Goal: Information Seeking & Learning: Understand process/instructions

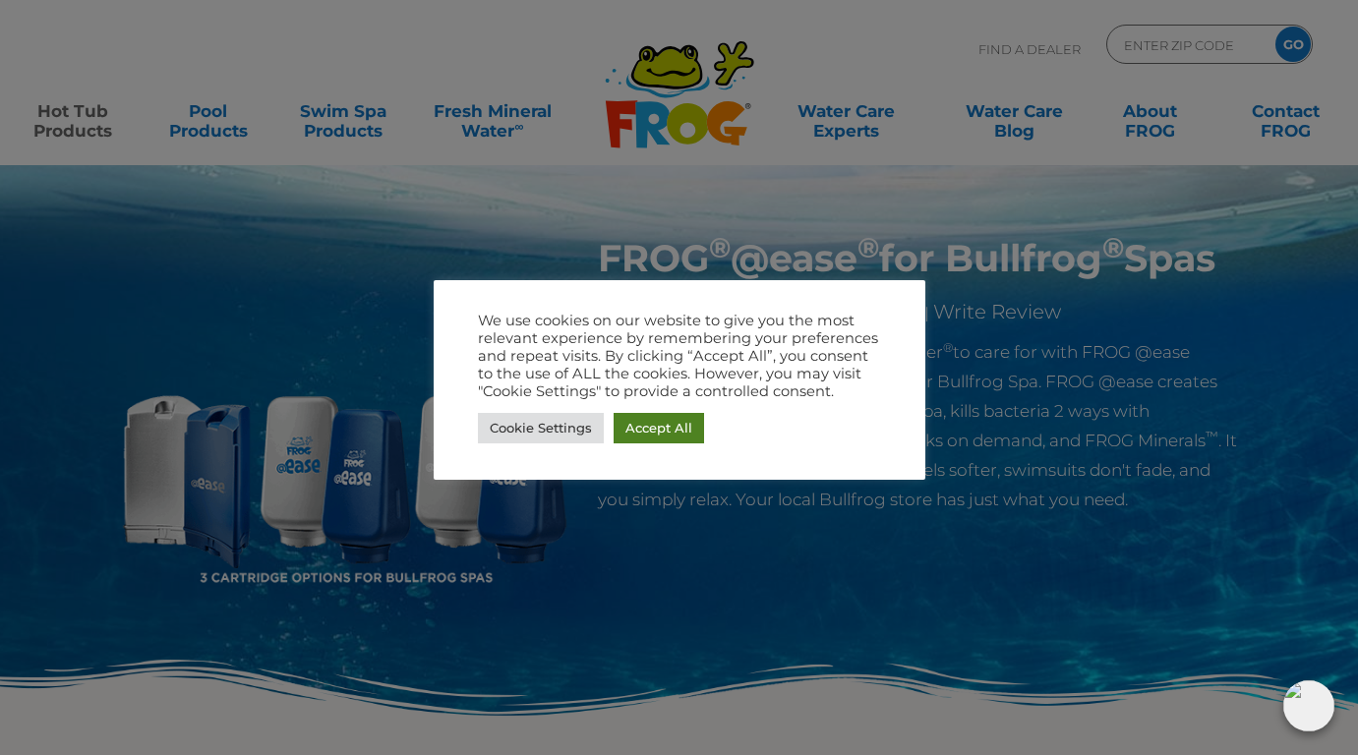
click at [659, 432] on link "Accept All" at bounding box center [658, 428] width 90 height 30
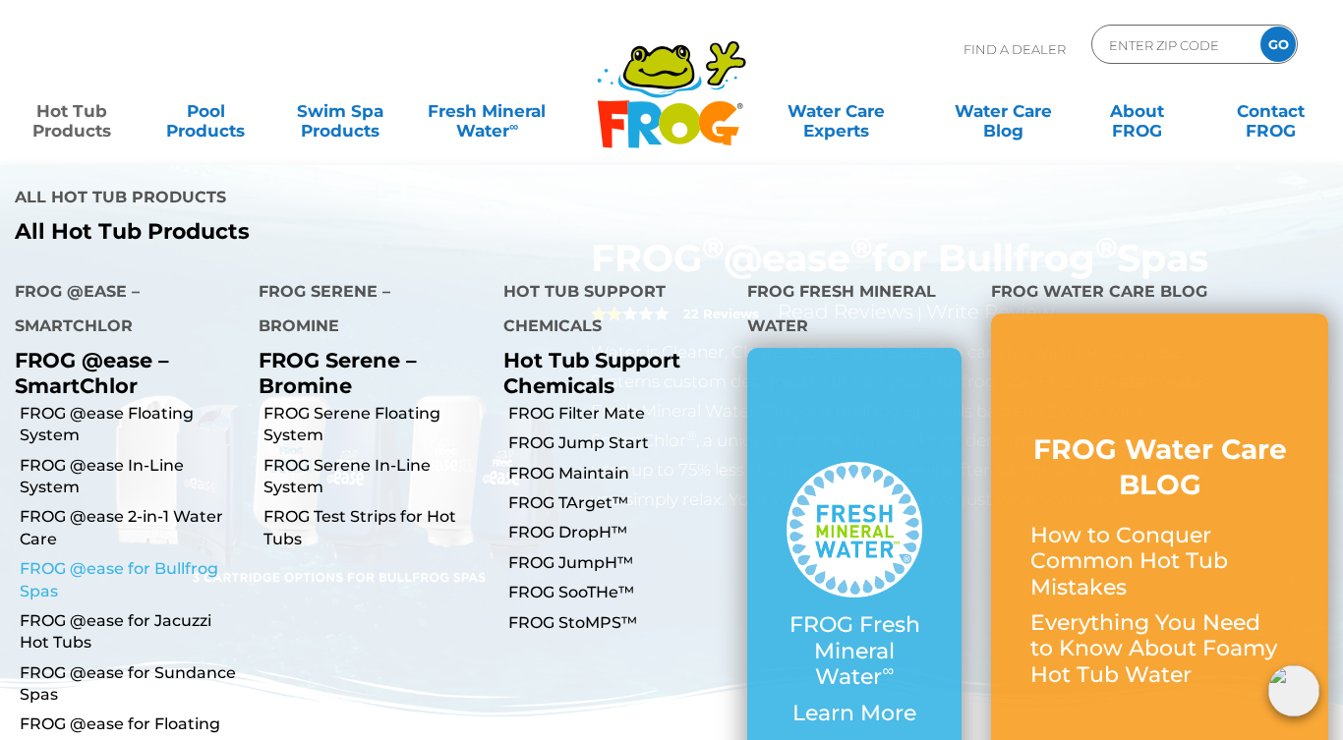
click at [82, 558] on link "FROG @ease for Bullfrog Spas" at bounding box center [132, 580] width 224 height 44
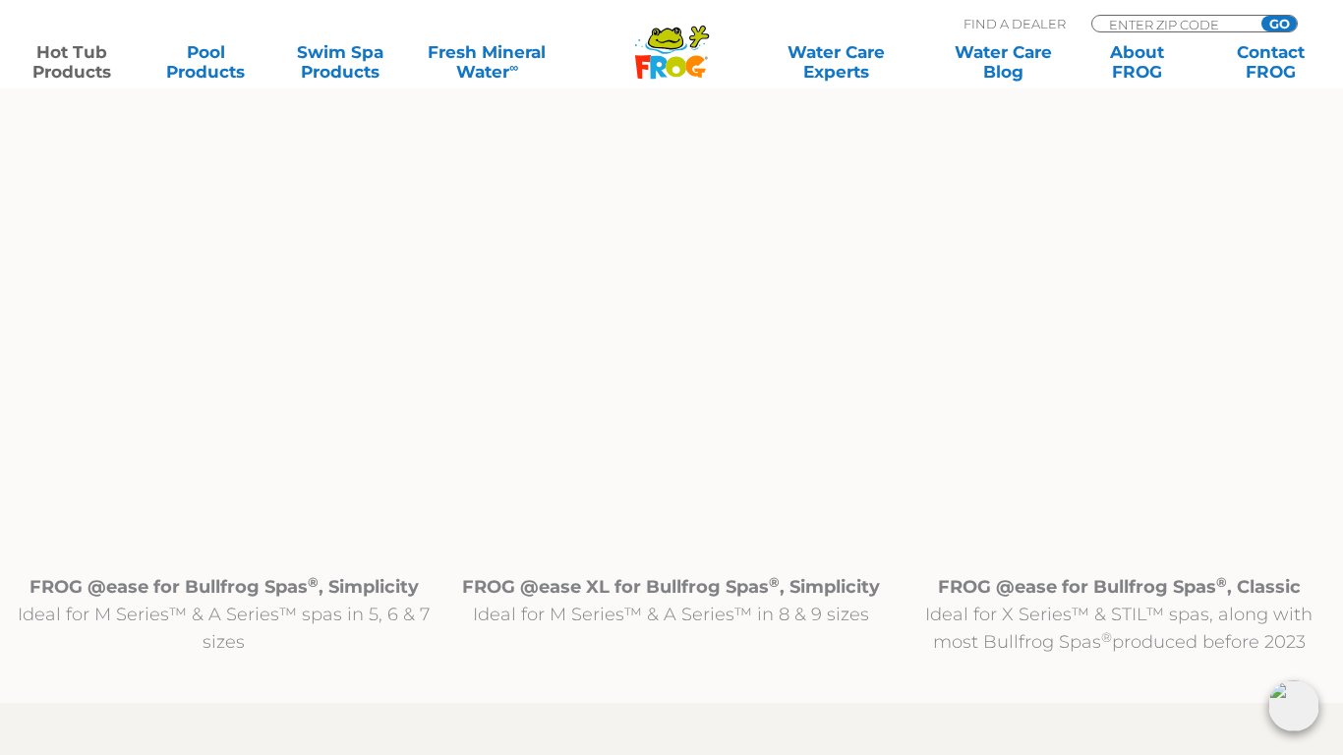
scroll to position [2065, 0]
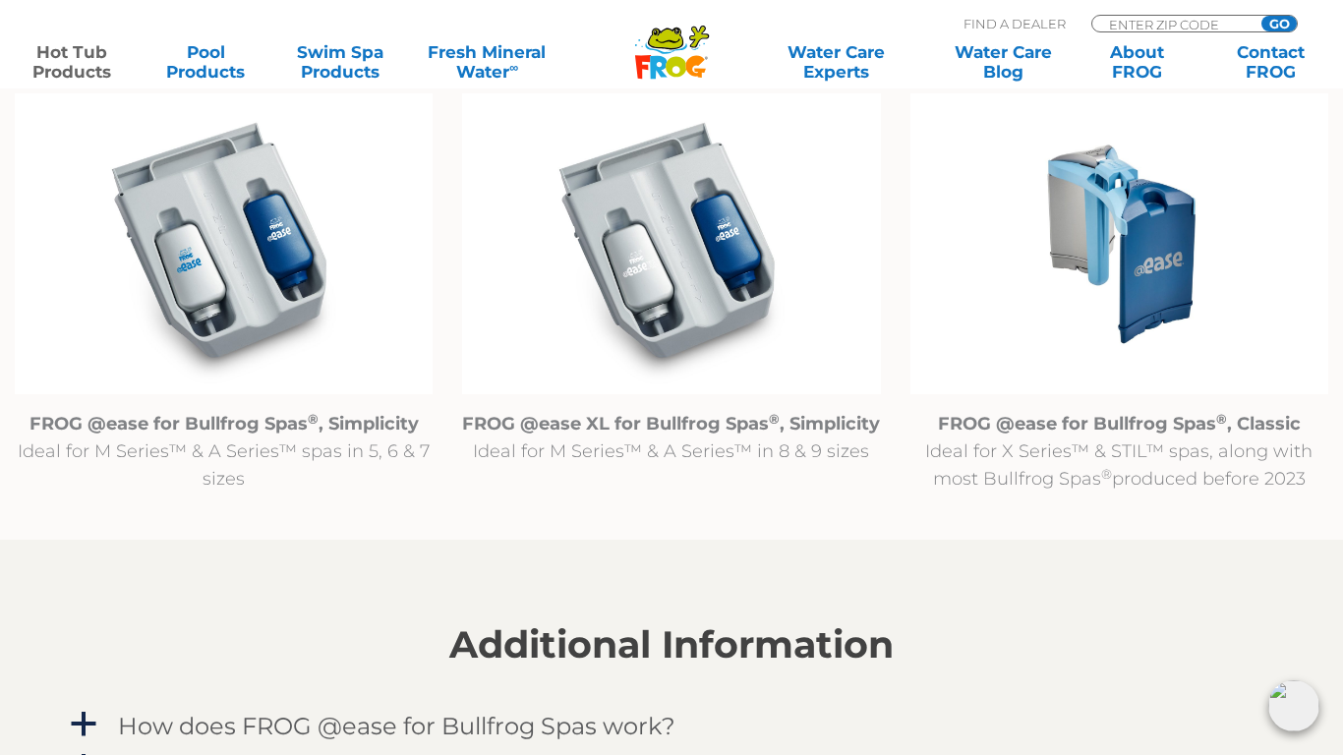
click at [265, 271] on img at bounding box center [224, 244] width 418 height 302
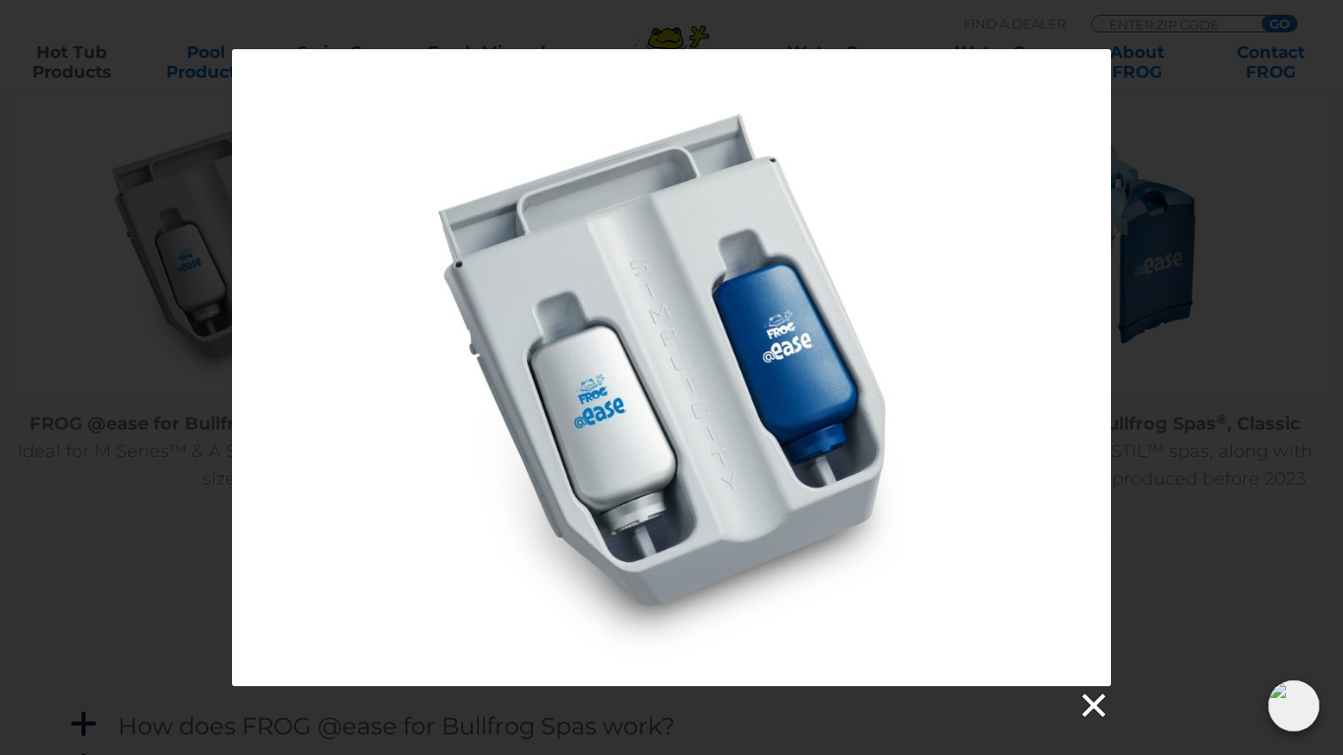
click at [1089, 696] on link at bounding box center [1092, 705] width 29 height 29
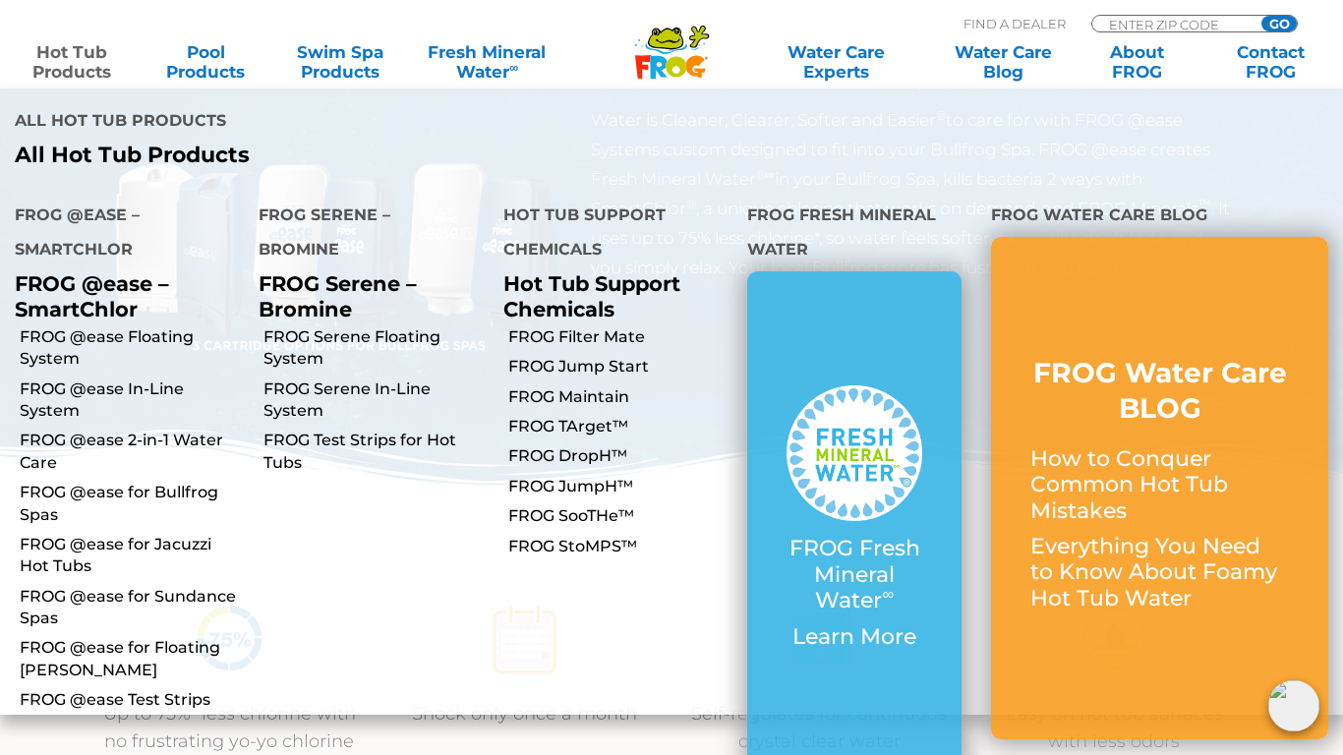
scroll to position [295, 0]
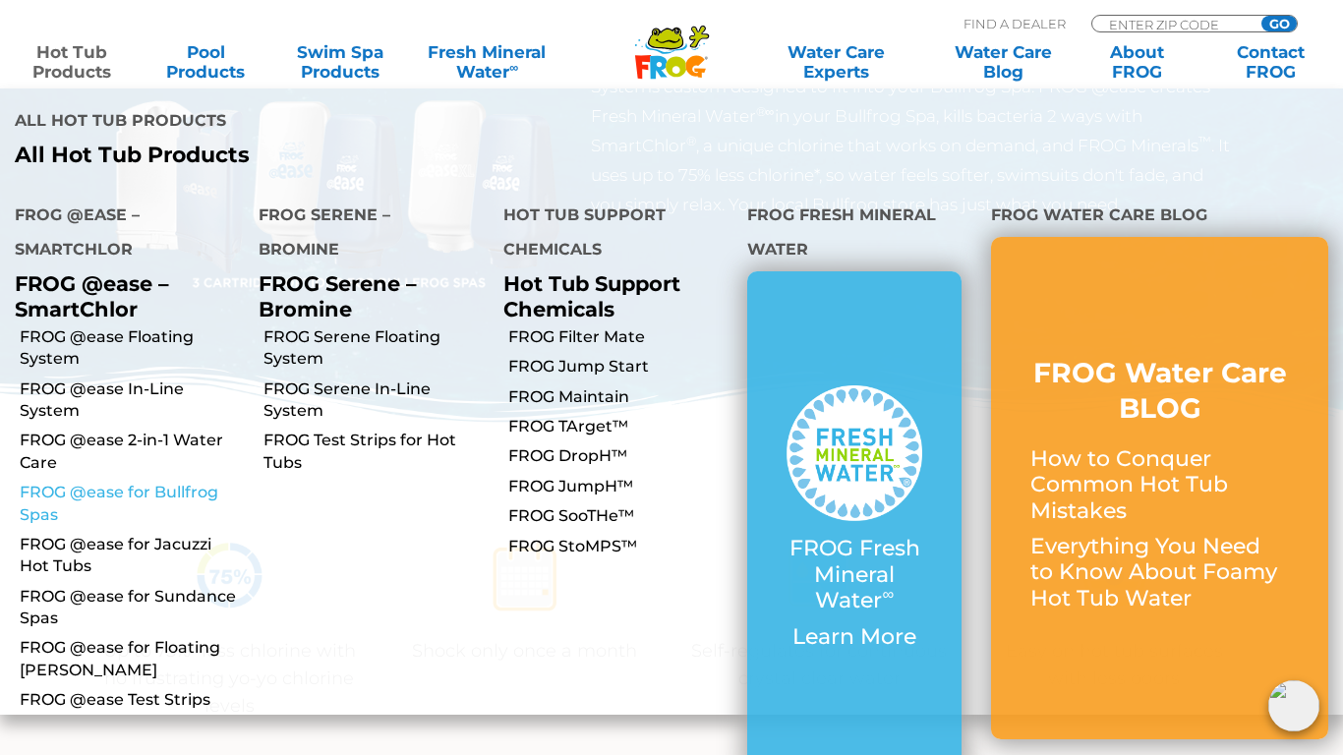
click at [90, 482] on link "FROG @ease for Bullfrog Spas" at bounding box center [132, 504] width 224 height 44
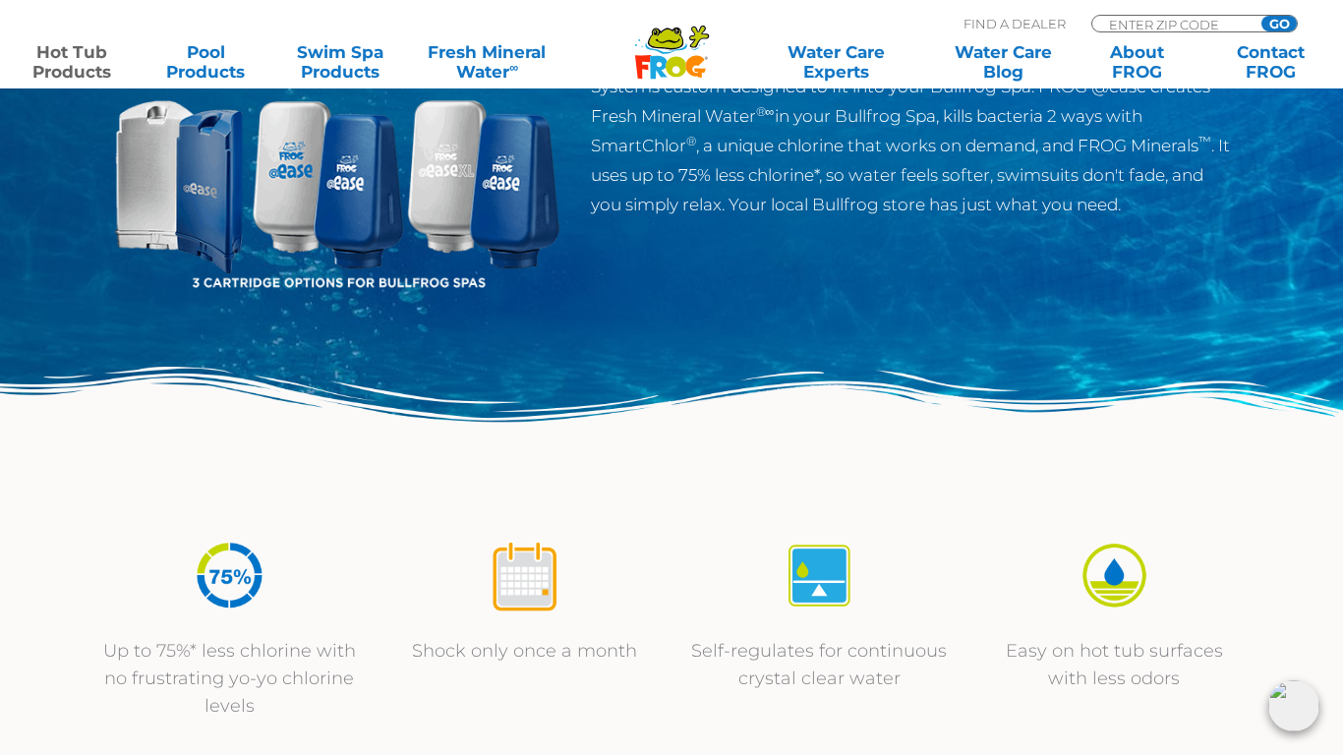
scroll to position [885, 0]
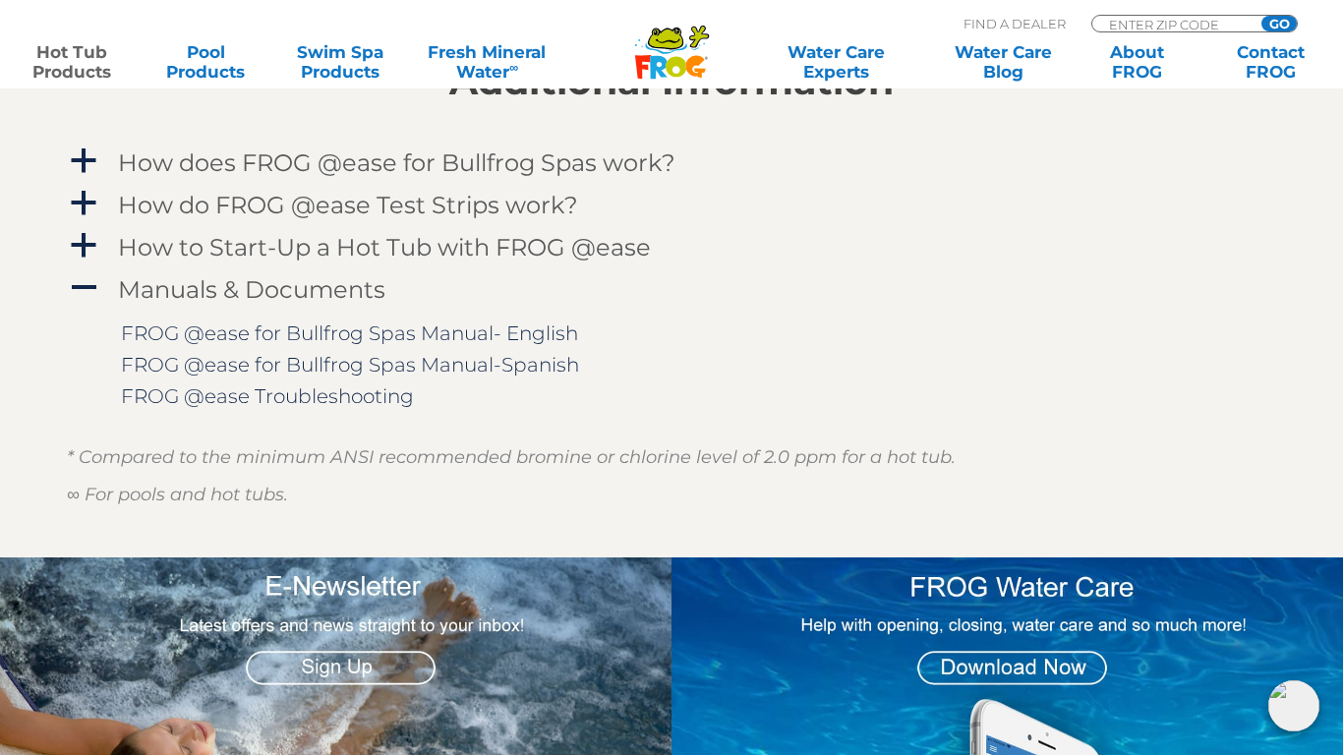
scroll to position [2458, 0]
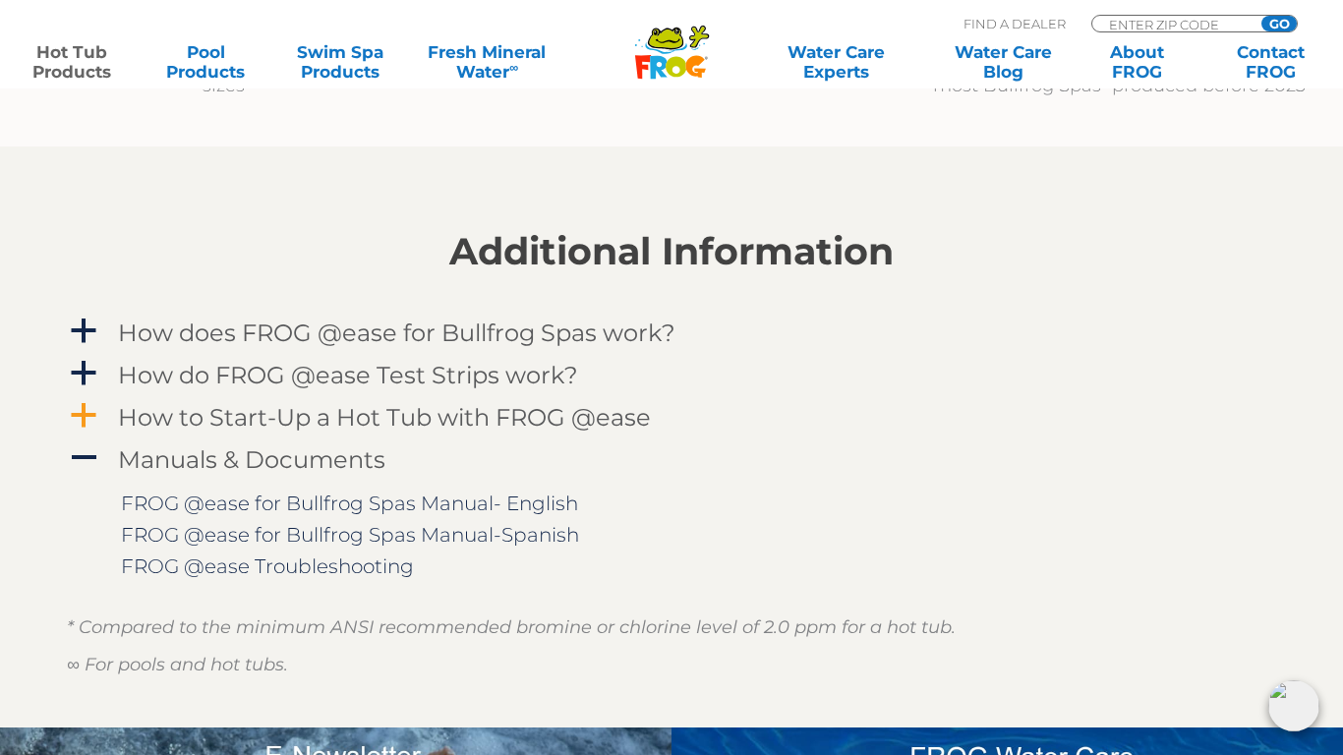
click at [323, 420] on h4 "How to Start-Up a Hot Tub with FROG @ease" at bounding box center [384, 417] width 533 height 27
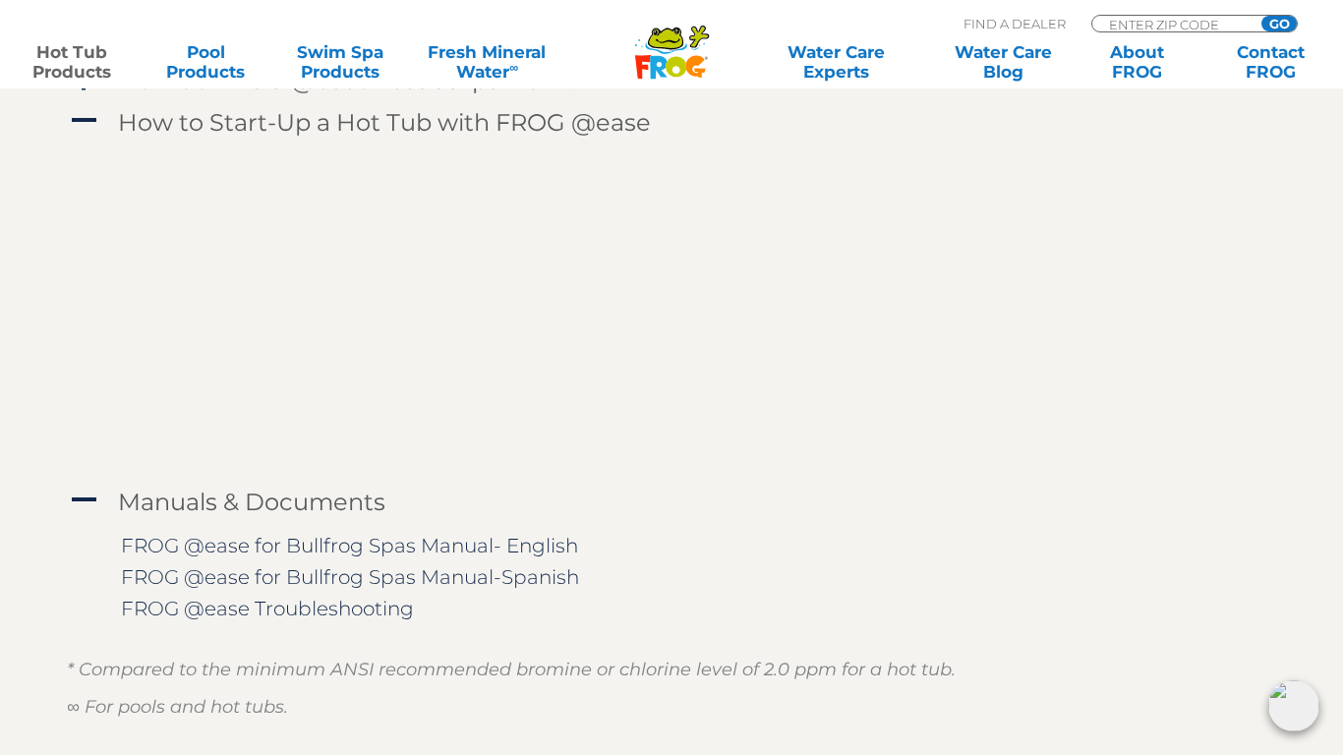
scroll to position [2655, 0]
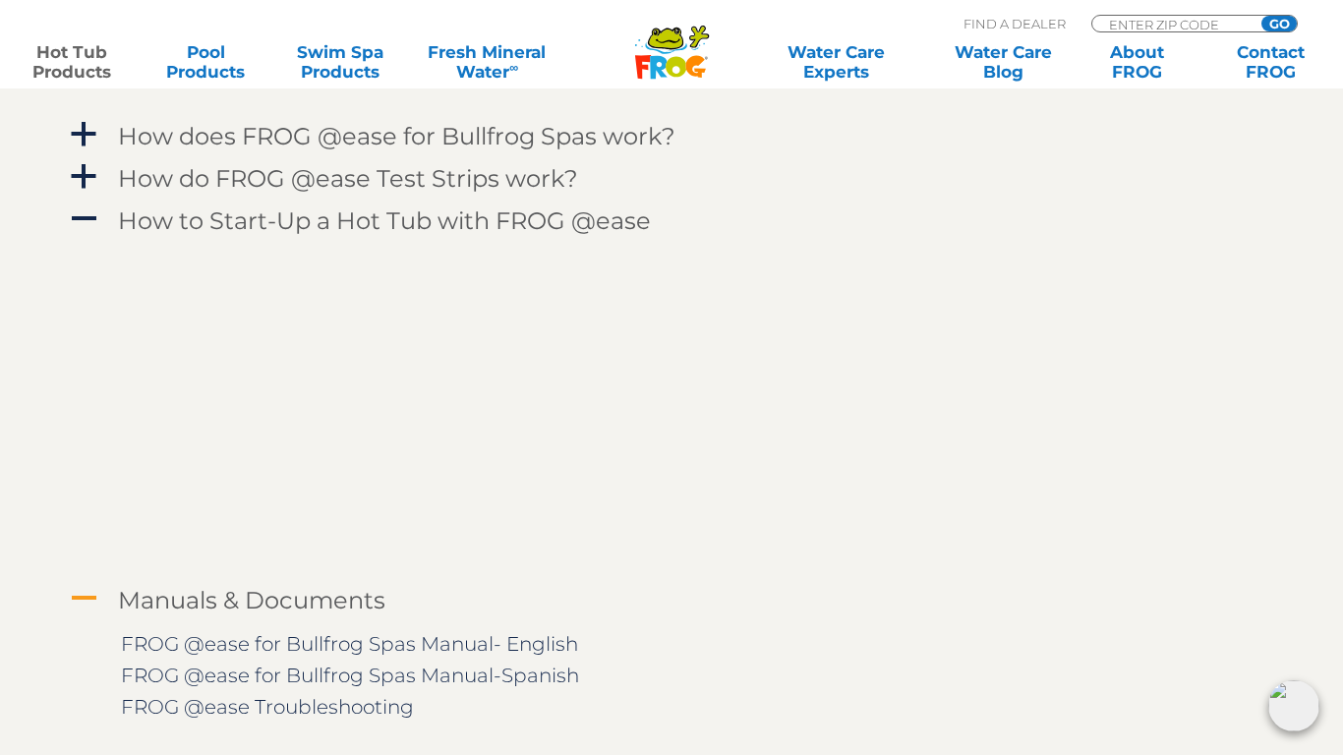
click at [756, 615] on div "Manuals & Documents" at bounding box center [627, 600] width 1028 height 36
